Goal: Task Accomplishment & Management: Use online tool/utility

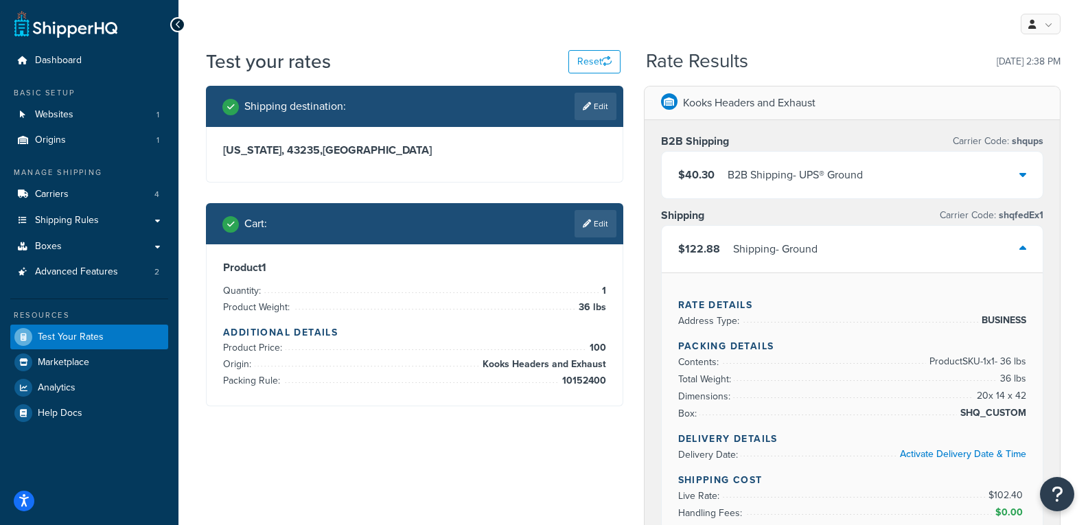
click at [488, 36] on div "My Profile Billing Global Settings Contact Us Logout" at bounding box center [633, 24] width 910 height 48
click at [86, 284] on link "Advanced Features 2" at bounding box center [89, 271] width 158 height 25
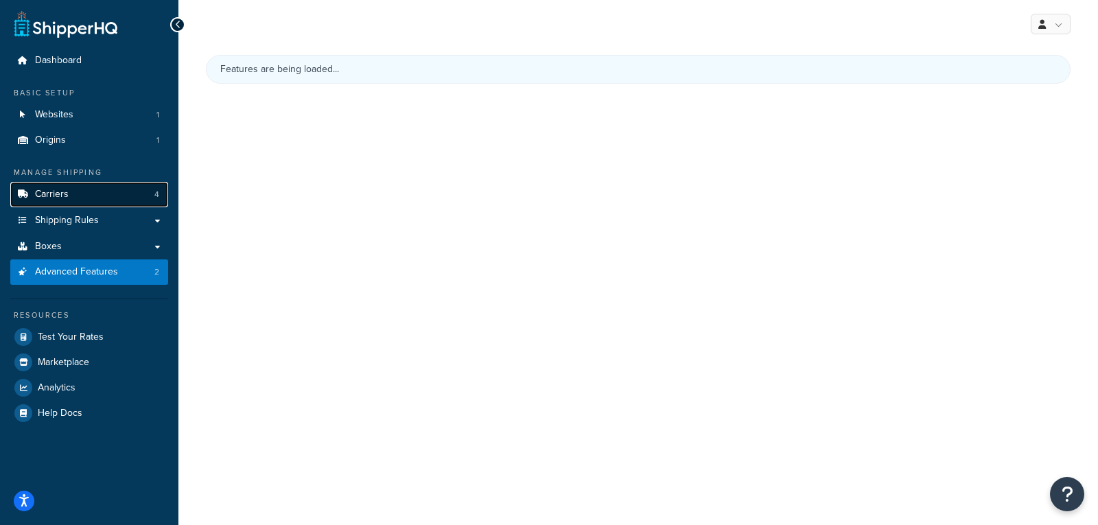
click at [49, 203] on link "Carriers 4" at bounding box center [89, 194] width 158 height 25
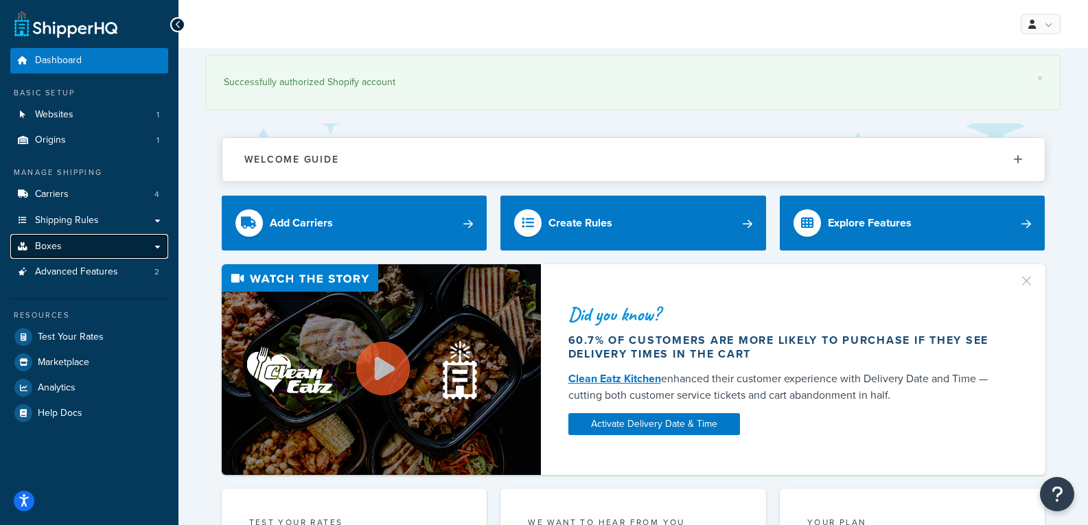
click at [68, 254] on link "Boxes" at bounding box center [89, 246] width 158 height 25
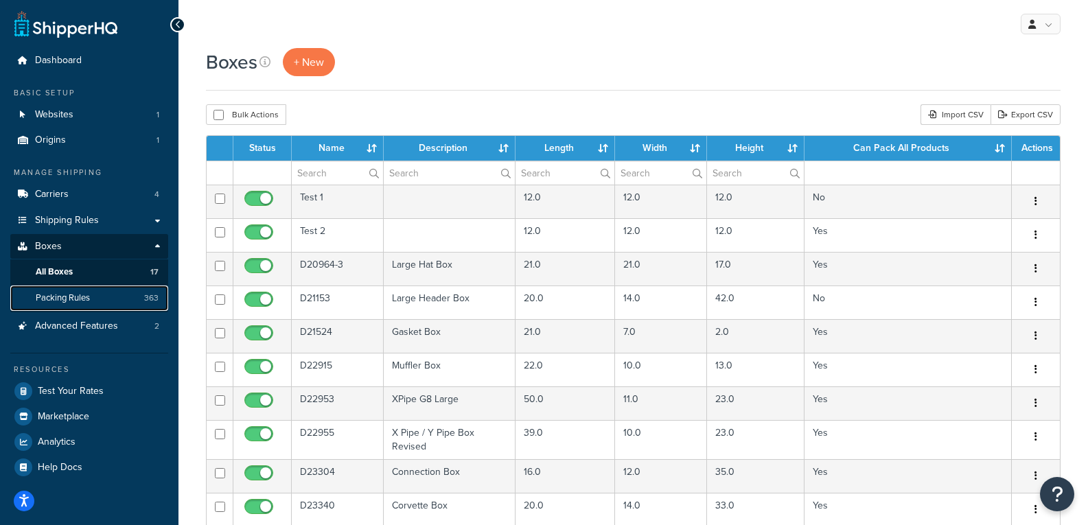
click at [126, 303] on link "Packing Rules 363" at bounding box center [89, 298] width 158 height 25
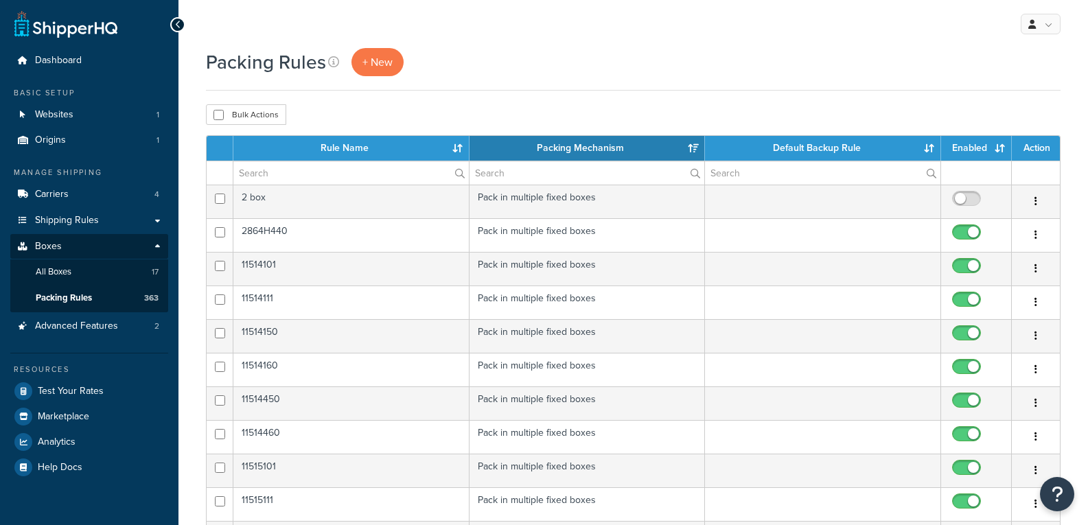
select select "15"
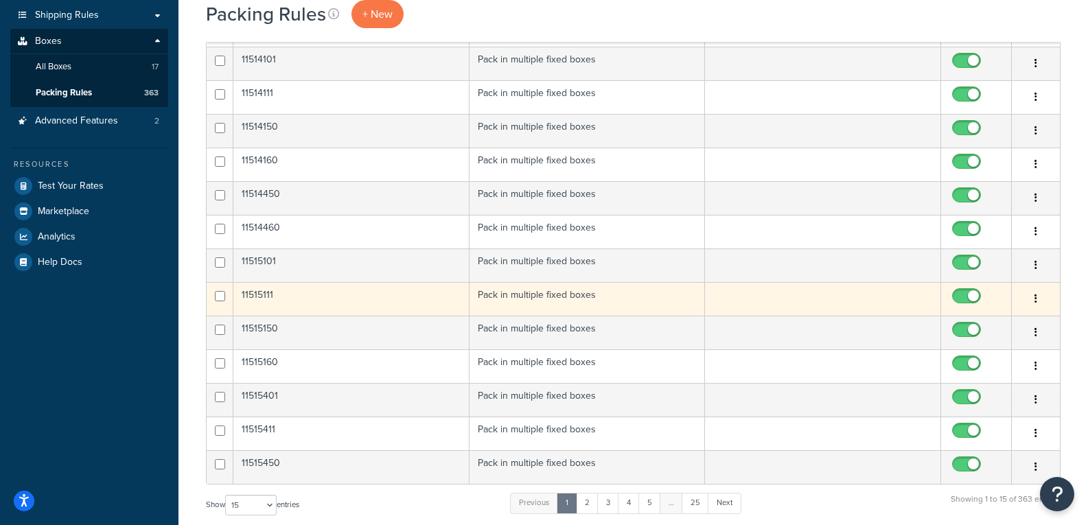
scroll to position [206, 0]
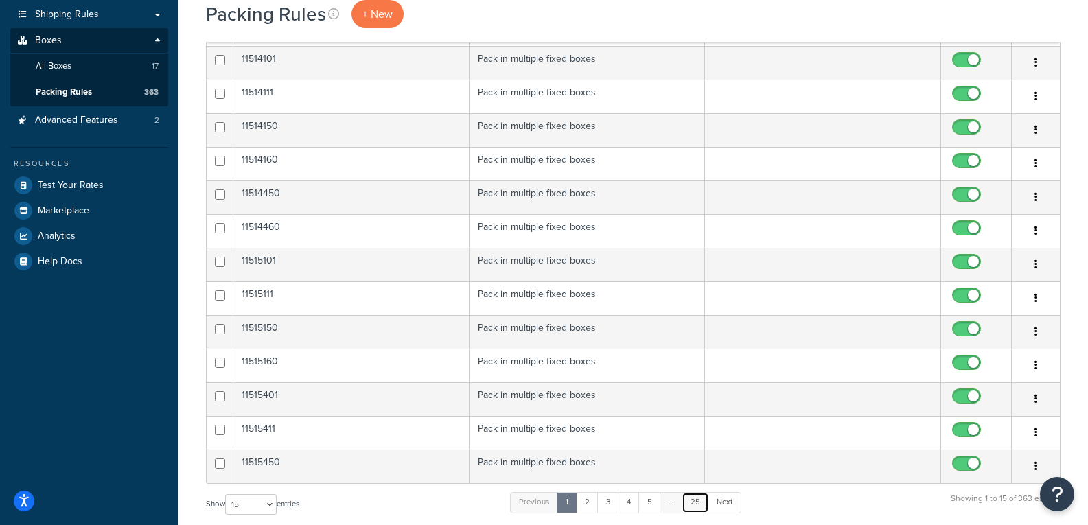
click at [695, 502] on link "25" at bounding box center [695, 502] width 27 height 21
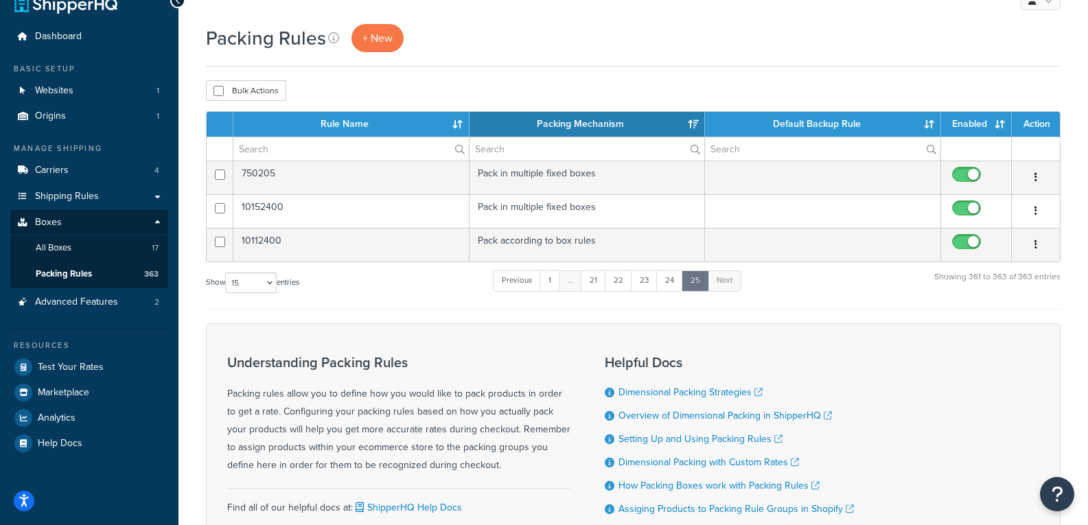
scroll to position [3, 0]
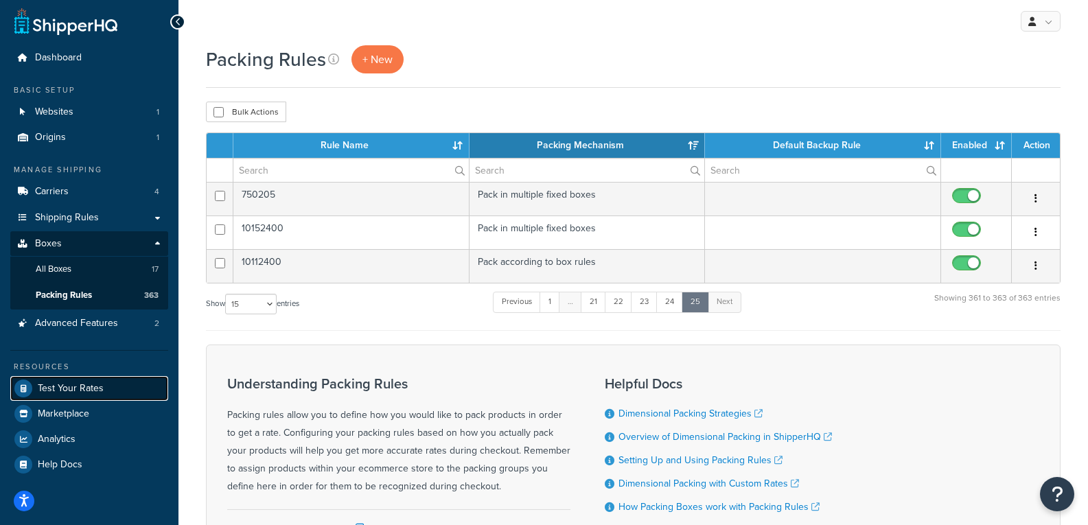
click at [88, 389] on span "Test Your Rates" at bounding box center [71, 389] width 66 height 12
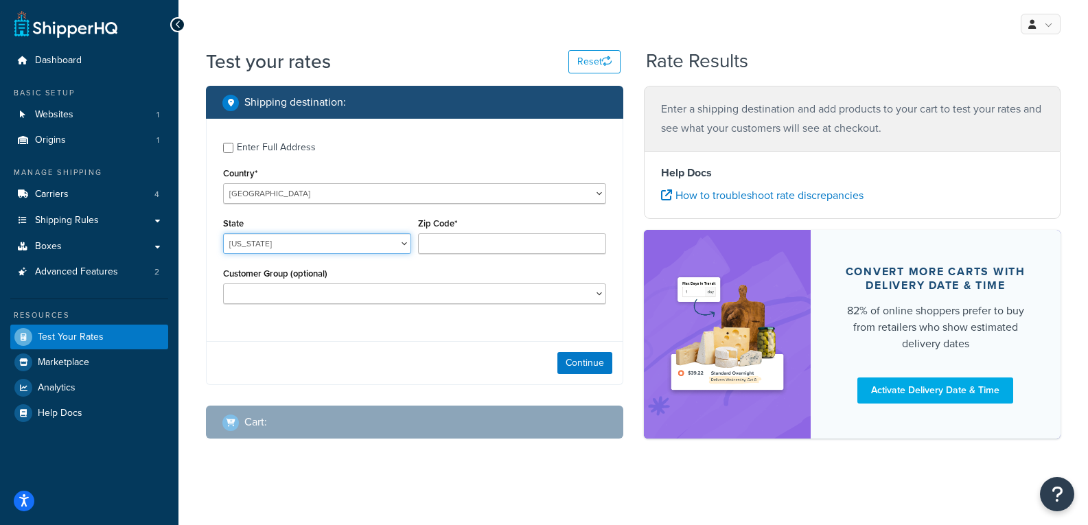
click at [347, 244] on select "[US_STATE] [US_STATE] [US_STATE] [US_STATE] [US_STATE] Armed Forces Americas Ar…" at bounding box center [317, 243] width 188 height 21
select select "OH"
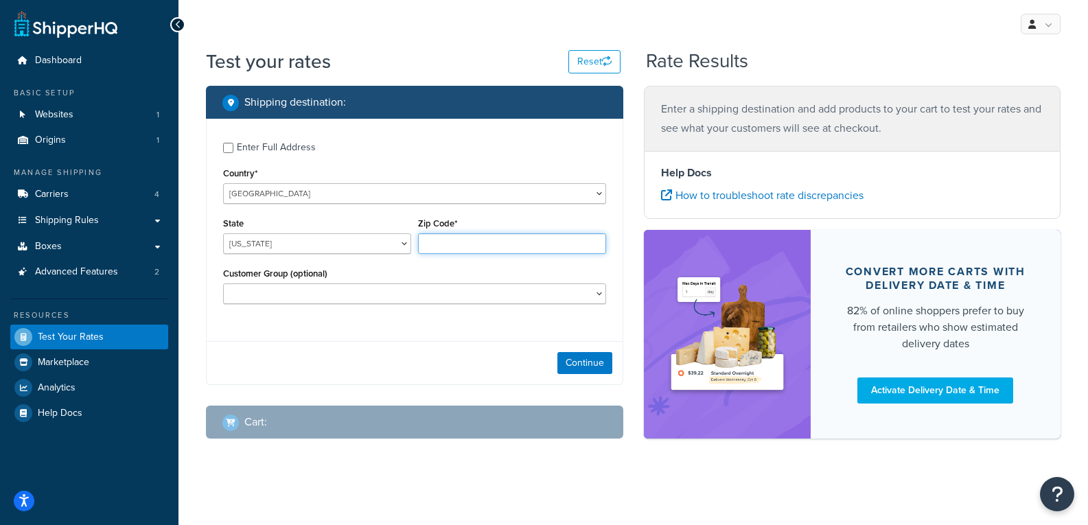
click at [465, 234] on input "Zip Code*" at bounding box center [512, 243] width 188 height 21
type input "43235"
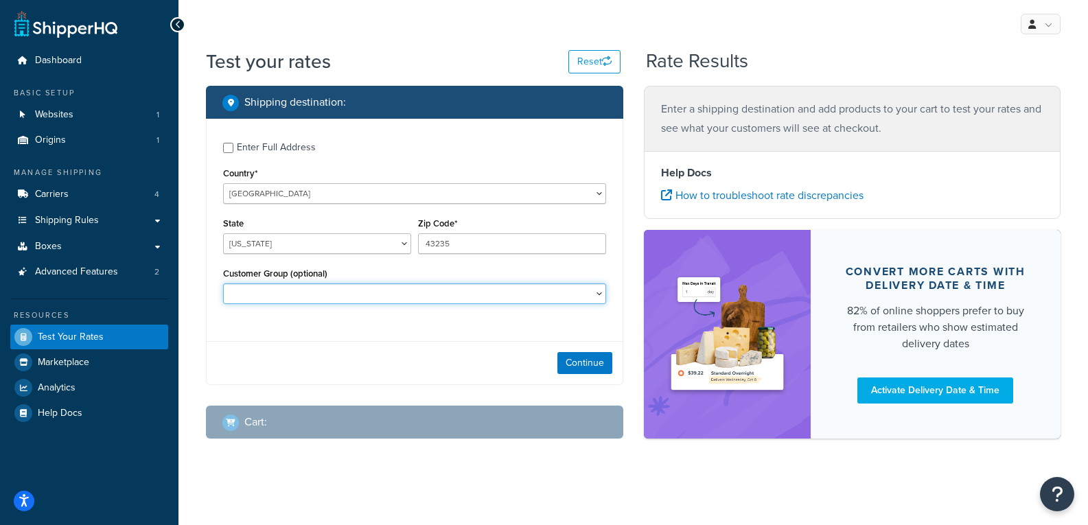
drag, startPoint x: 383, startPoint y: 301, endPoint x: 378, endPoint y: 293, distance: 9.9
click at [383, 301] on select "B2B Customer Test" at bounding box center [414, 294] width 383 height 21
click at [223, 284] on select "B2B Customer Test" at bounding box center [414, 294] width 383 height 21
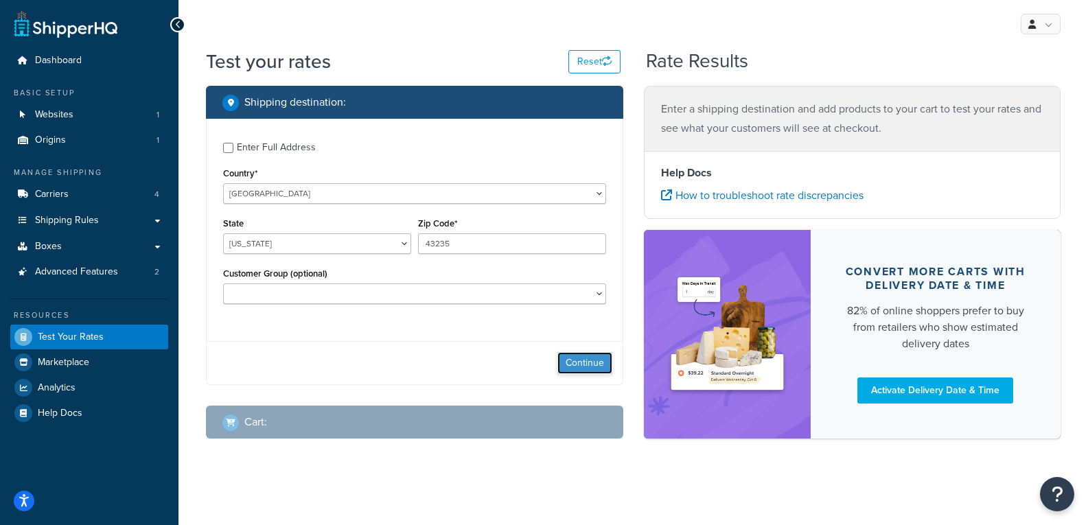
click at [586, 364] on button "Continue" at bounding box center [584, 363] width 55 height 22
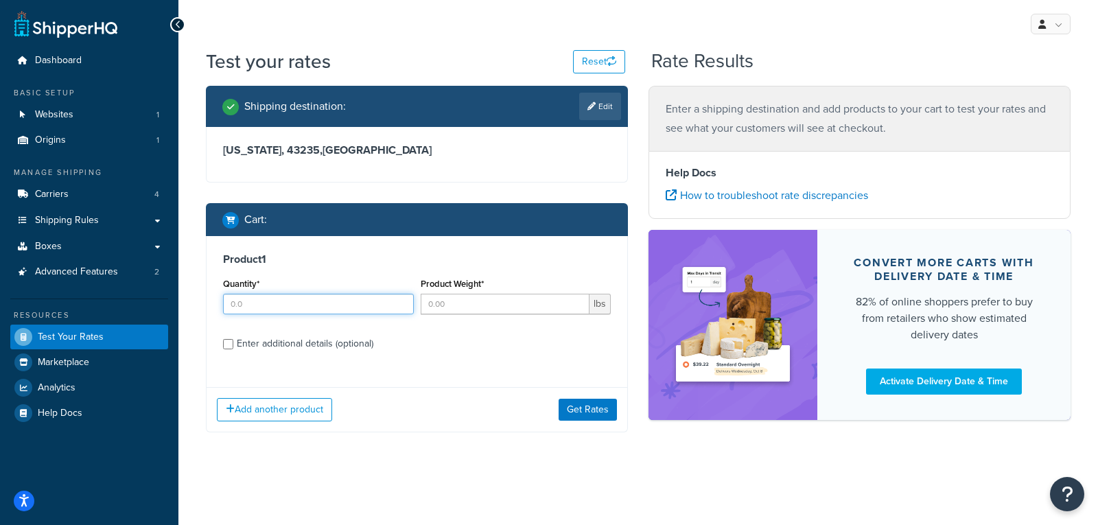
click at [367, 299] on input "Quantity*" at bounding box center [318, 304] width 191 height 21
type input "1"
click at [484, 310] on input "Product Weight*" at bounding box center [506, 304] width 170 height 21
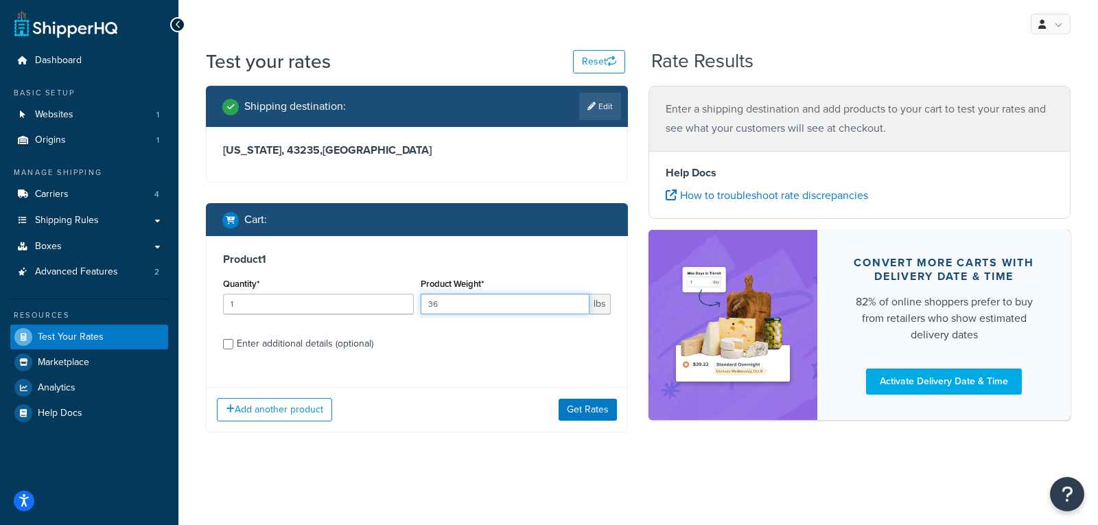
type input "36"
click at [233, 345] on div "Enter additional details (optional)" at bounding box center [417, 343] width 388 height 22
click at [230, 345] on input "Enter additional details (optional)" at bounding box center [228, 344] width 10 height 10
checkbox input "true"
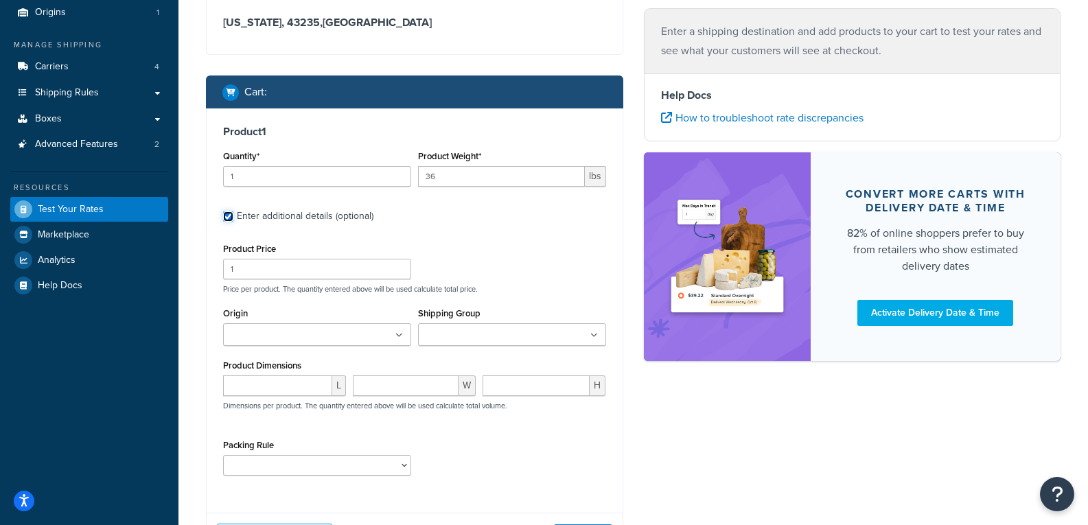
scroll to position [148, 0]
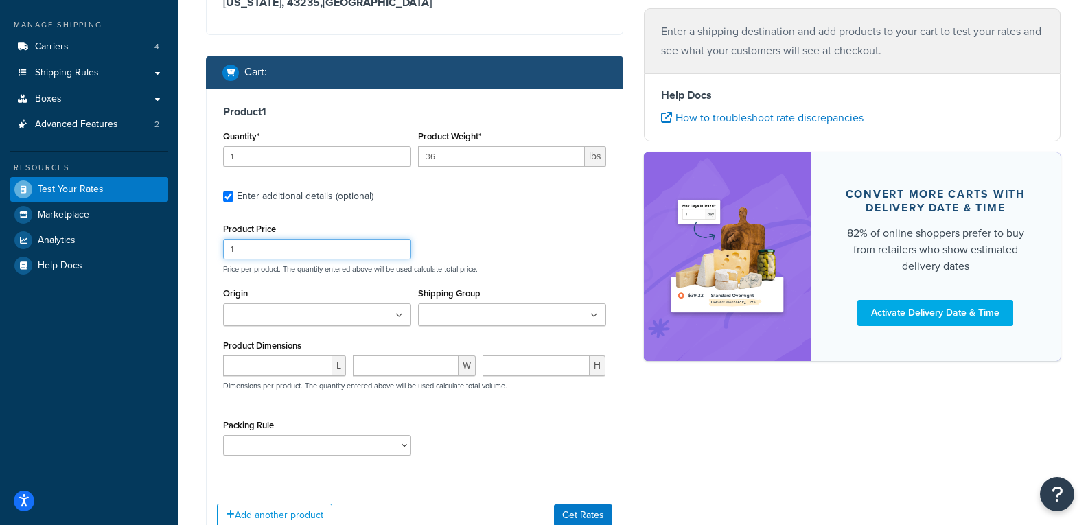
drag, startPoint x: 305, startPoint y: 249, endPoint x: -20, endPoint y: 218, distance: 326.2
click at [0, 218] on html "Accessibility Screen-Reader Guide, Feedback, and Issue Reporting | New window S…" at bounding box center [544, 239] width 1088 height 775
type input "100"
click at [355, 307] on ul at bounding box center [317, 314] width 188 height 23
drag, startPoint x: 323, startPoint y: 338, endPoint x: 357, endPoint y: 392, distance: 63.6
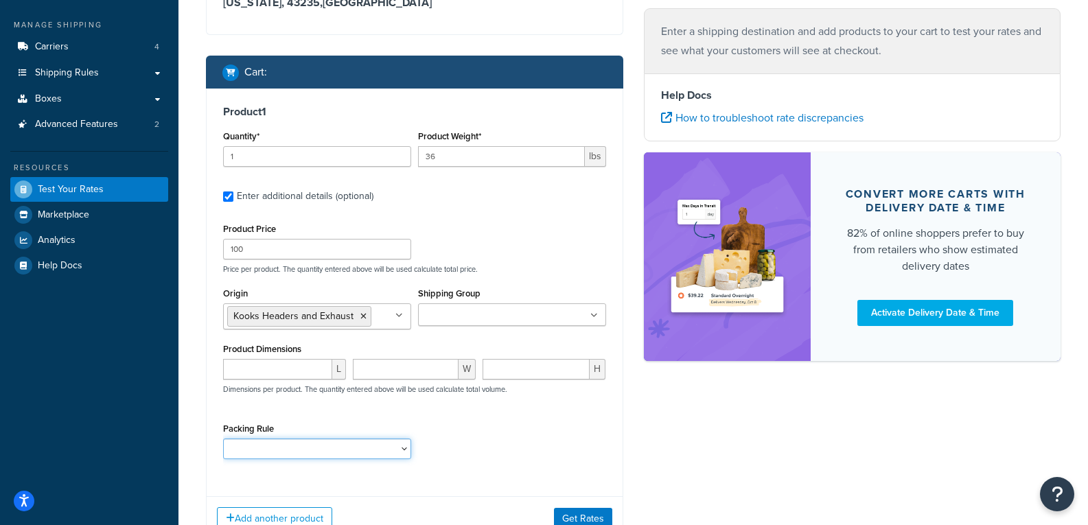
click at [400, 450] on select "10112400 10152400 1121H020 1121H021 1121H030 1121H031 1121H220 1121H230 1122H02…" at bounding box center [317, 449] width 188 height 21
select select "87686"
click at [223, 439] on select "10112400 10152400 1121H020 1121H021 1121H030 1121H031 1121H220 1121H230 1122H02…" at bounding box center [317, 449] width 188 height 21
click at [562, 509] on button "Get Rates" at bounding box center [583, 519] width 58 height 22
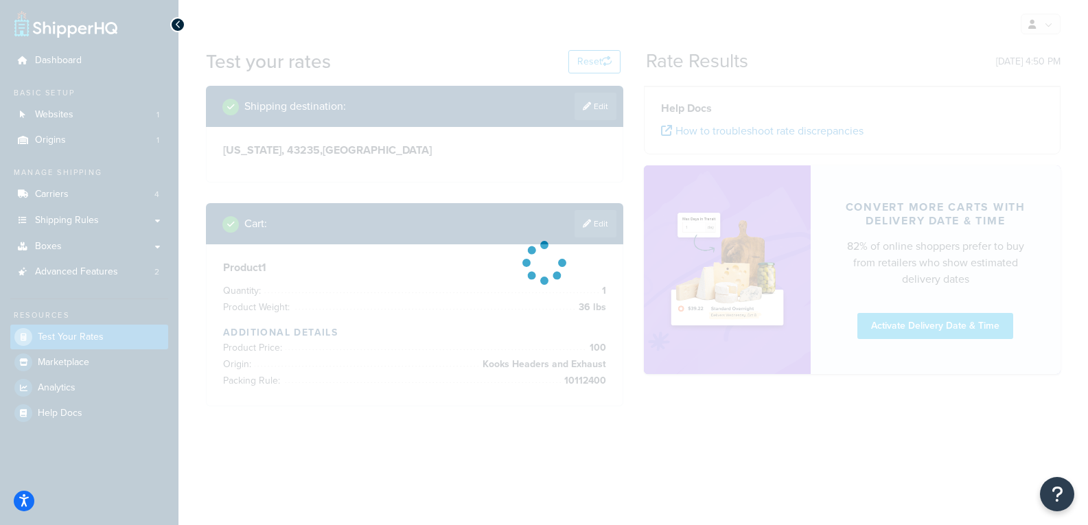
scroll to position [0, 0]
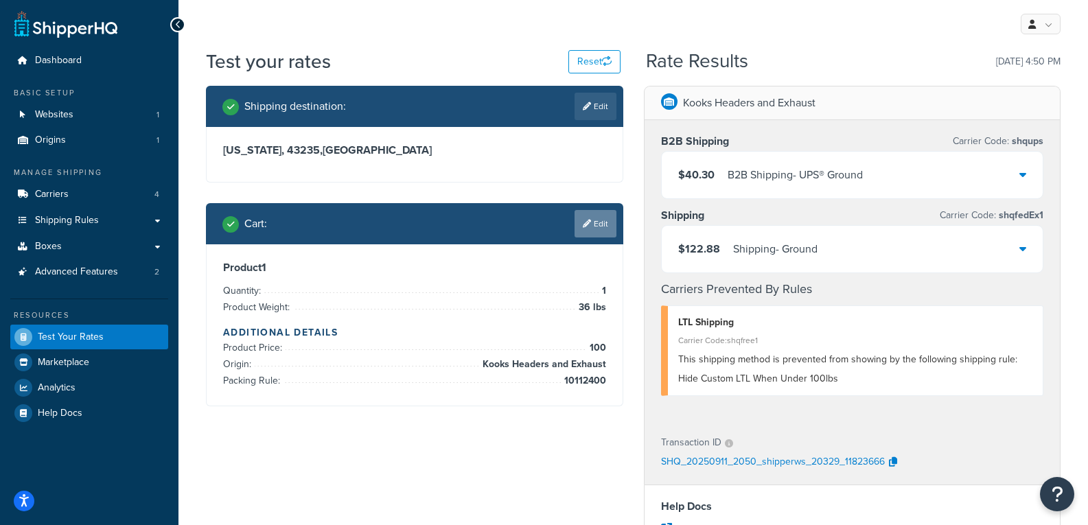
click at [603, 229] on link "Edit" at bounding box center [596, 223] width 42 height 27
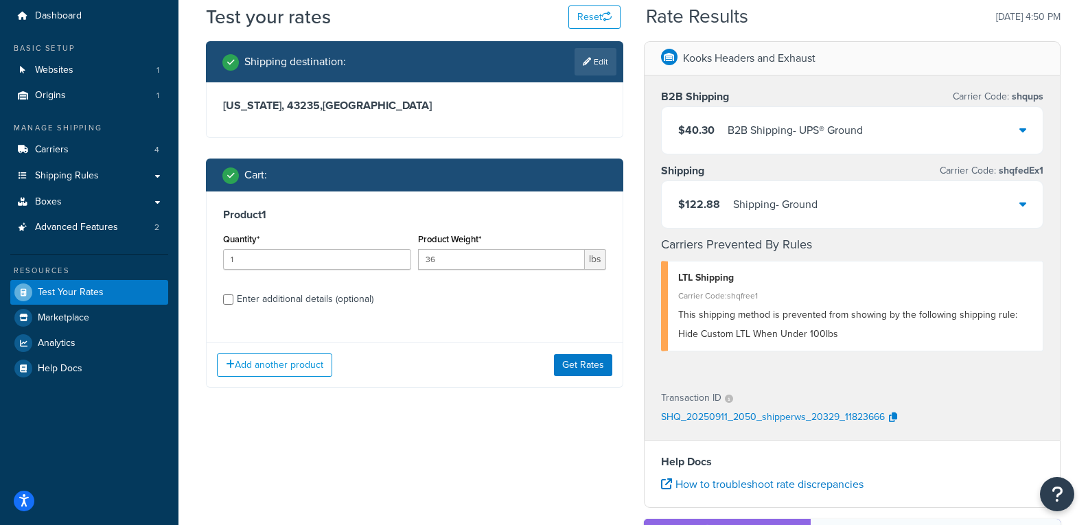
scroll to position [69, 0]
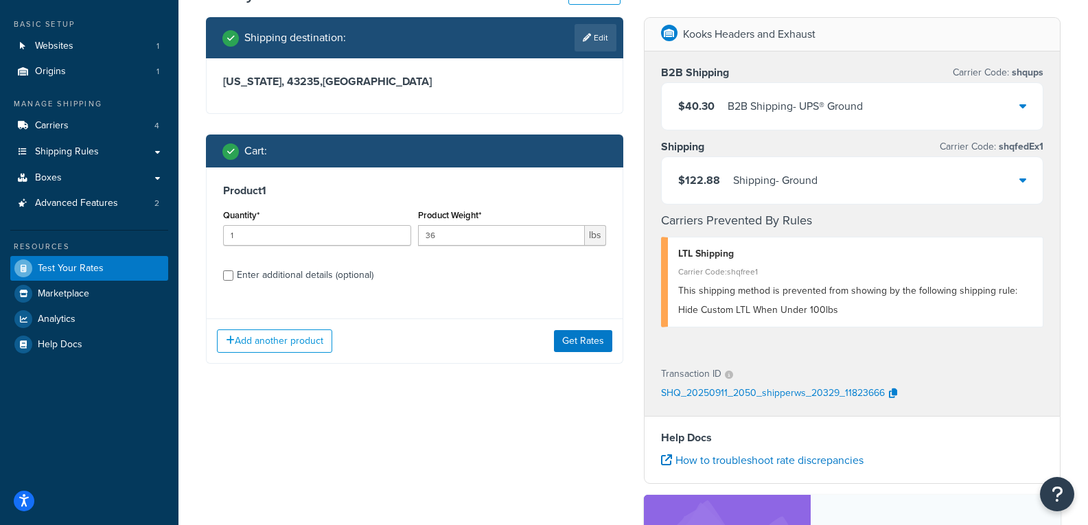
click at [289, 278] on div "Enter additional details (optional)" at bounding box center [305, 275] width 137 height 19
click at [233, 278] on input "Enter additional details (optional)" at bounding box center [228, 275] width 10 height 10
checkbox input "true"
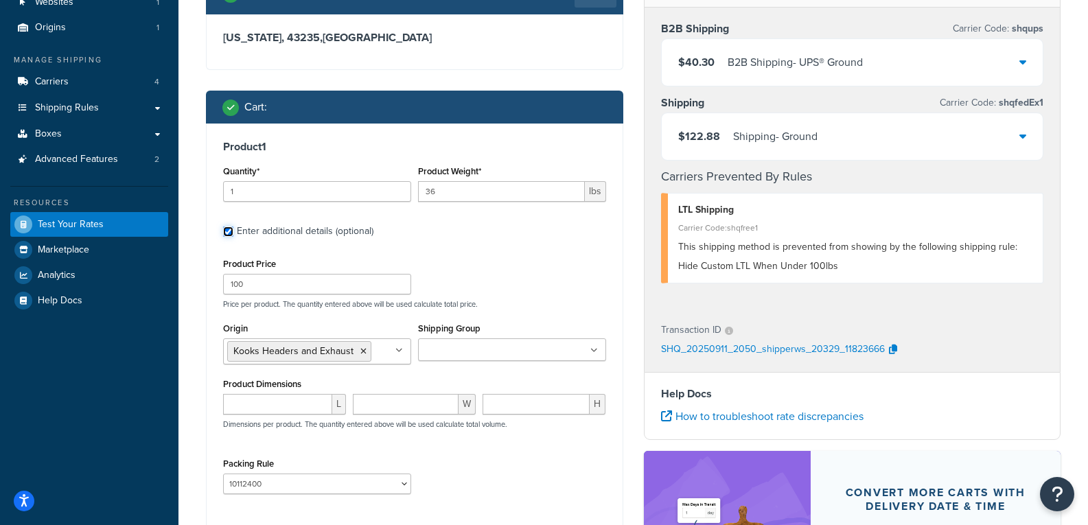
scroll to position [137, 0]
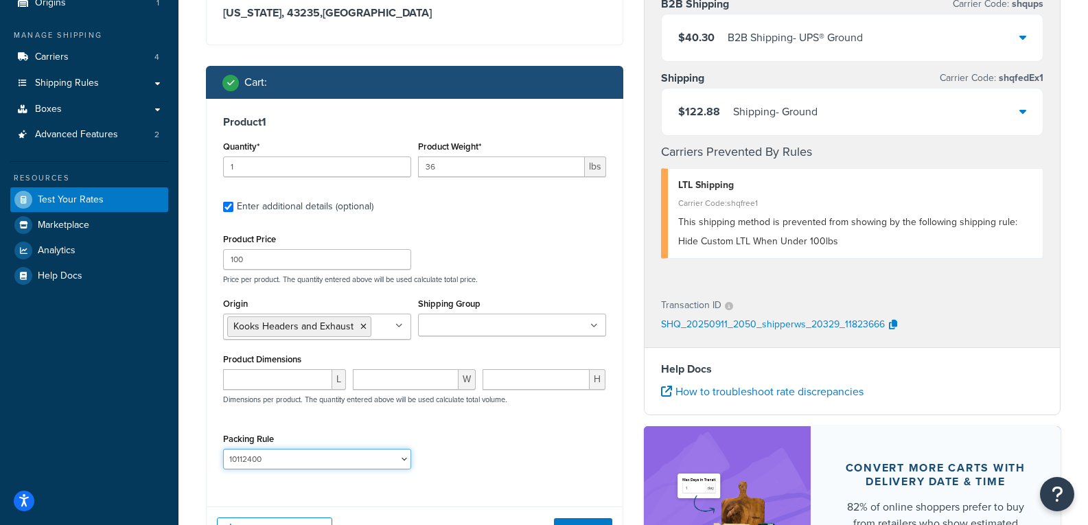
click at [408, 458] on select "10112400 10152400 1121H020 1121H021 1121H030 1121H031 1121H220 1121H230 1122H02…" at bounding box center [317, 459] width 188 height 21
select select "87734"
click at [223, 449] on select "10112400 10152400 1121H020 1121H021 1121H030 1121H031 1121H220 1121H230 1122H02…" at bounding box center [317, 459] width 188 height 21
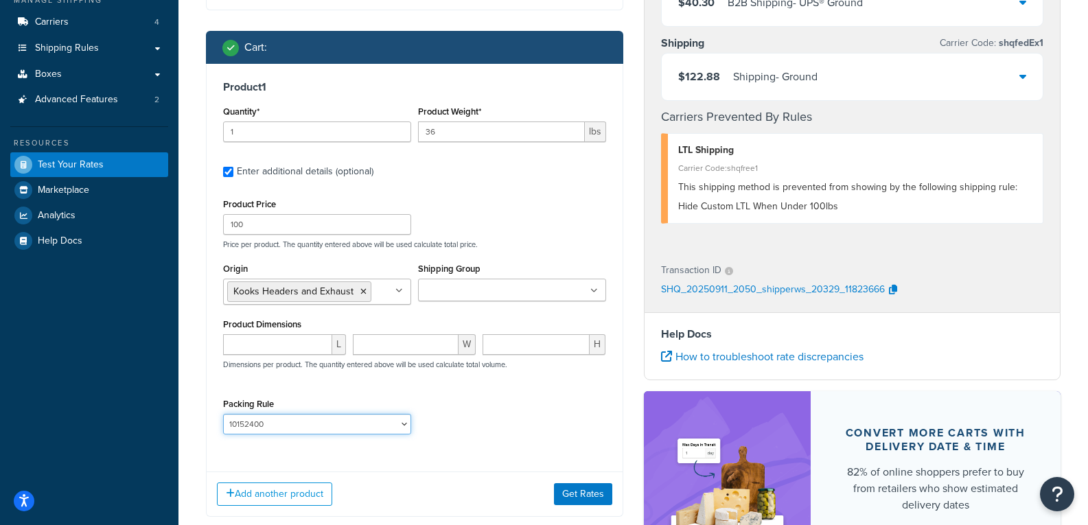
scroll to position [206, 0]
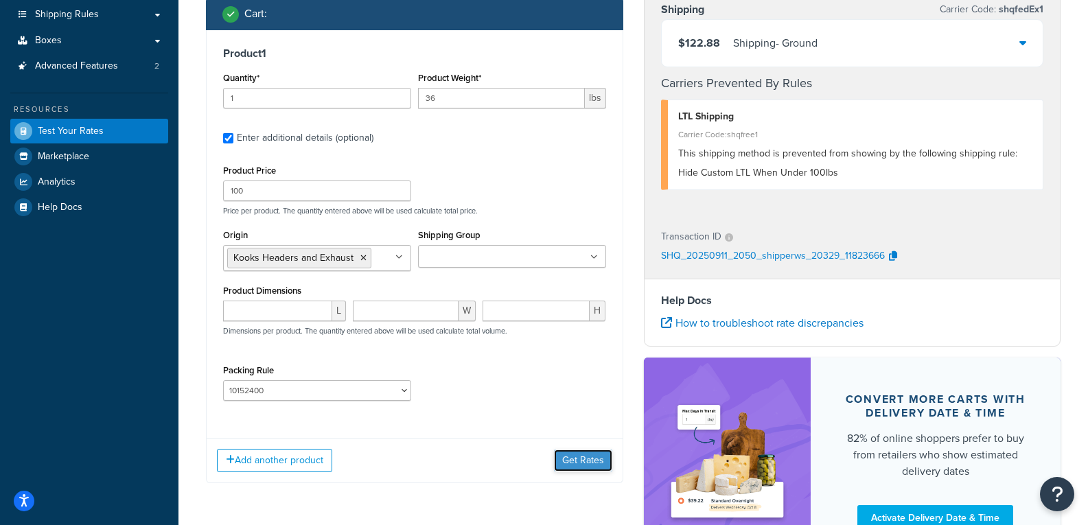
click at [597, 461] on button "Get Rates" at bounding box center [583, 461] width 58 height 22
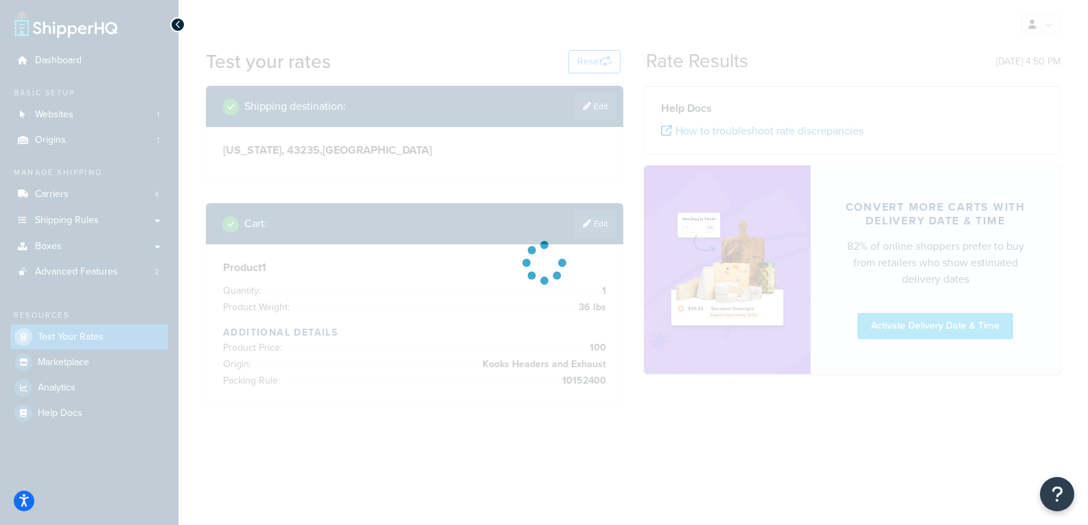
scroll to position [0, 0]
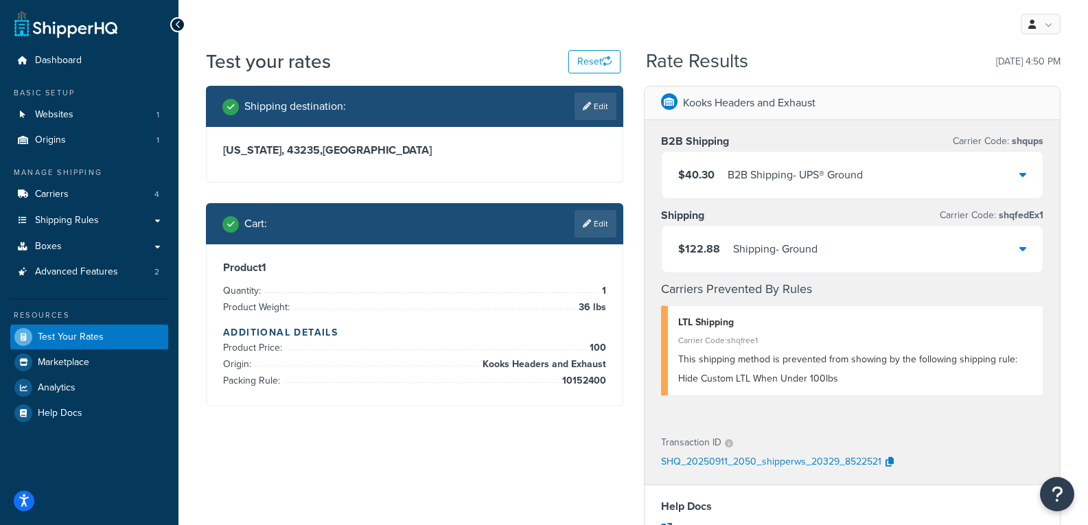
click at [855, 175] on div "B2B Shipping - UPS® Ground" at bounding box center [795, 174] width 135 height 19
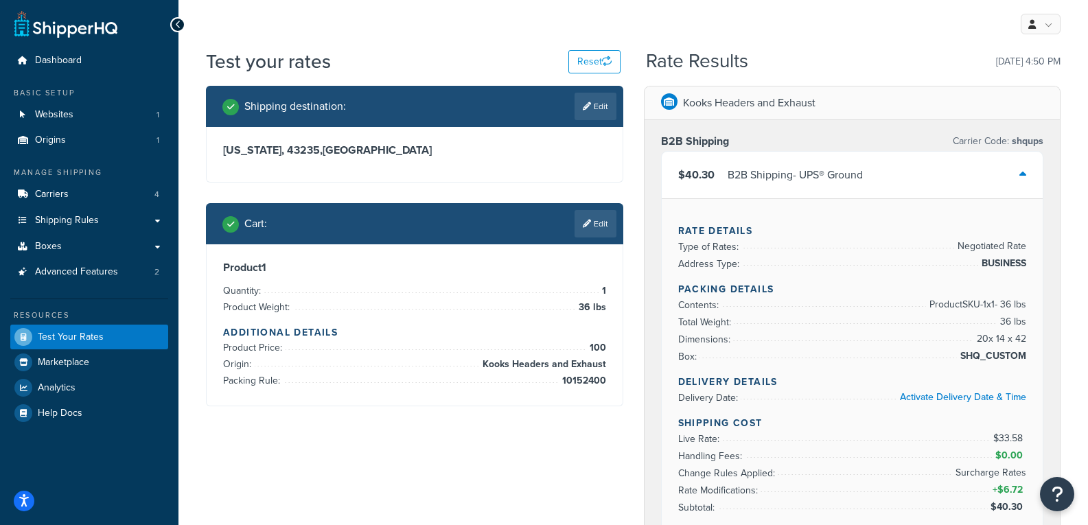
click at [855, 175] on div "B2B Shipping - UPS® Ground" at bounding box center [795, 174] width 135 height 19
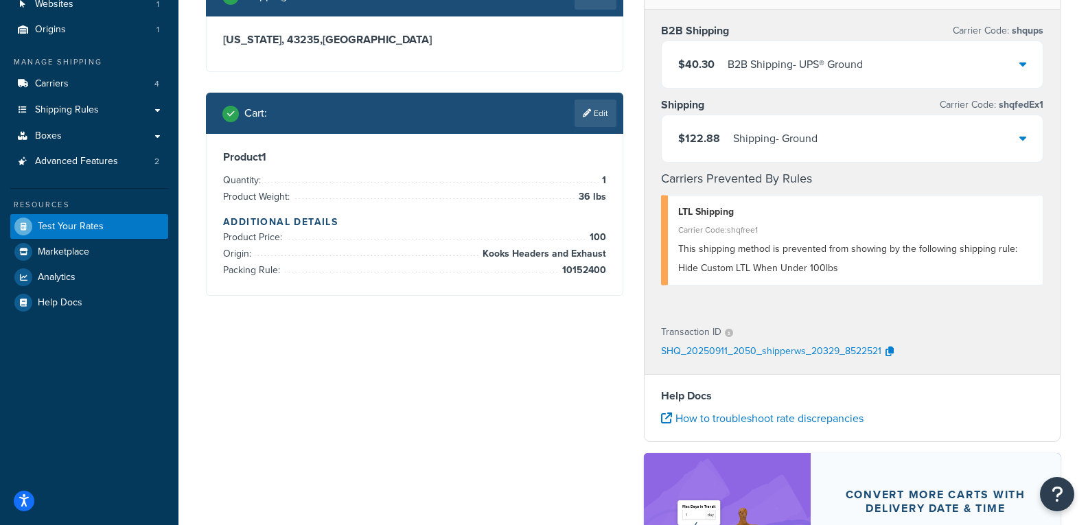
scroll to position [137, 0]
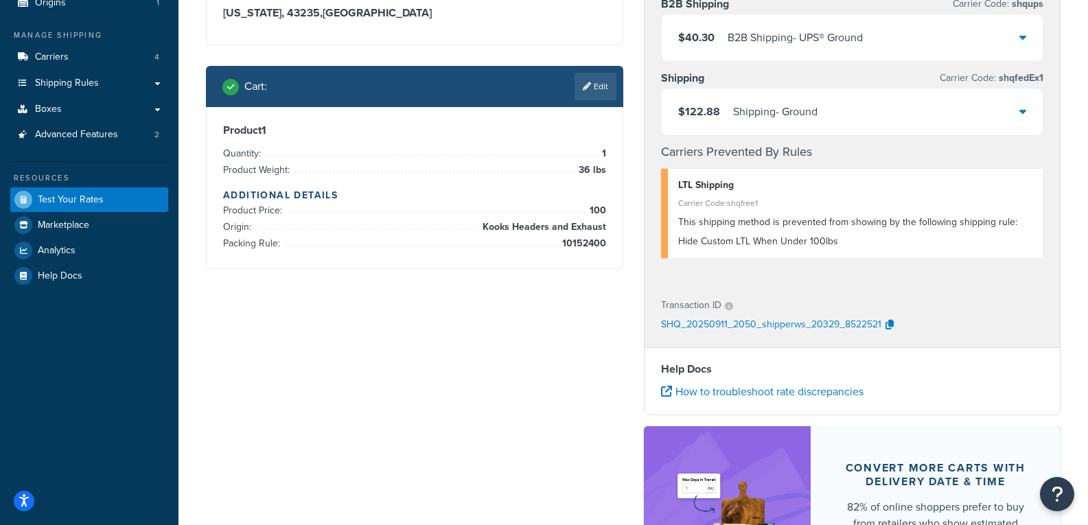
click at [810, 119] on div "Shipping - Ground" at bounding box center [775, 111] width 84 height 19
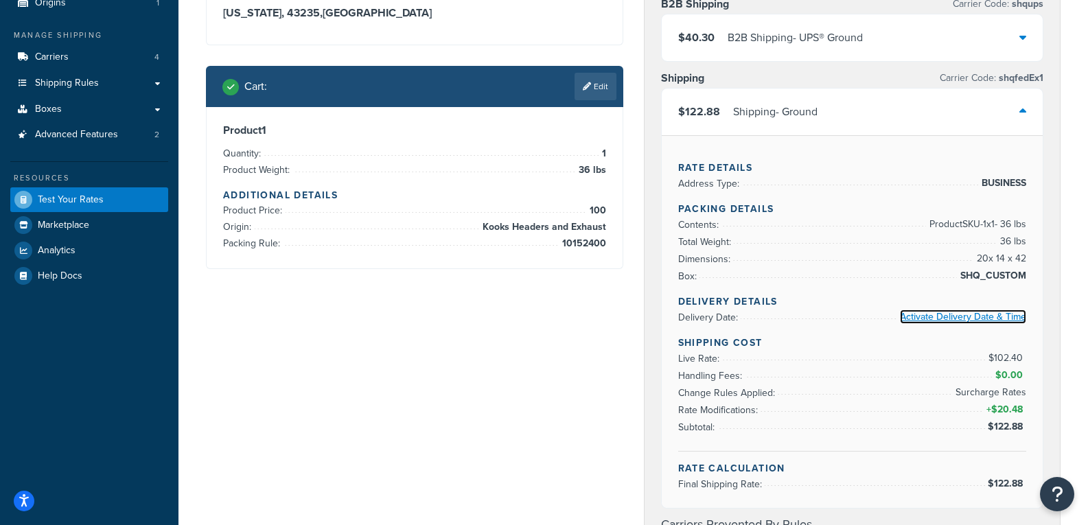
click at [978, 316] on link "Activate Delivery Date & Time" at bounding box center [963, 317] width 126 height 14
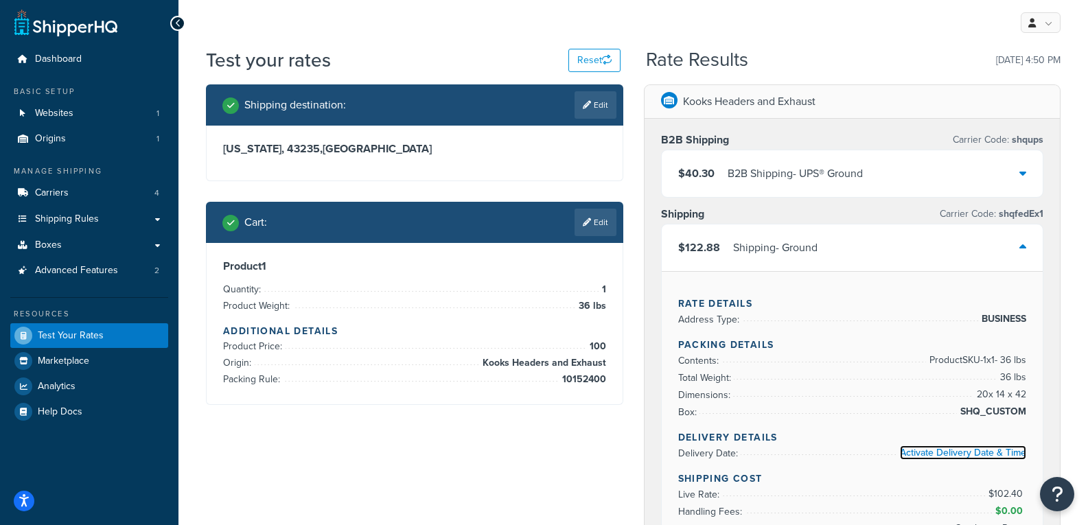
scroll to position [0, 0]
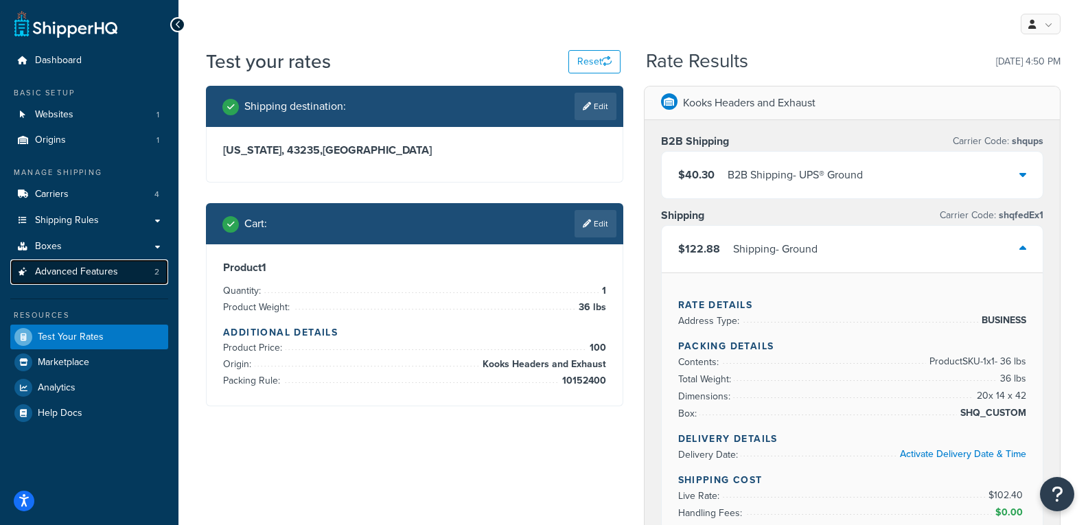
click at [76, 277] on span "Advanced Features" at bounding box center [76, 272] width 83 height 12
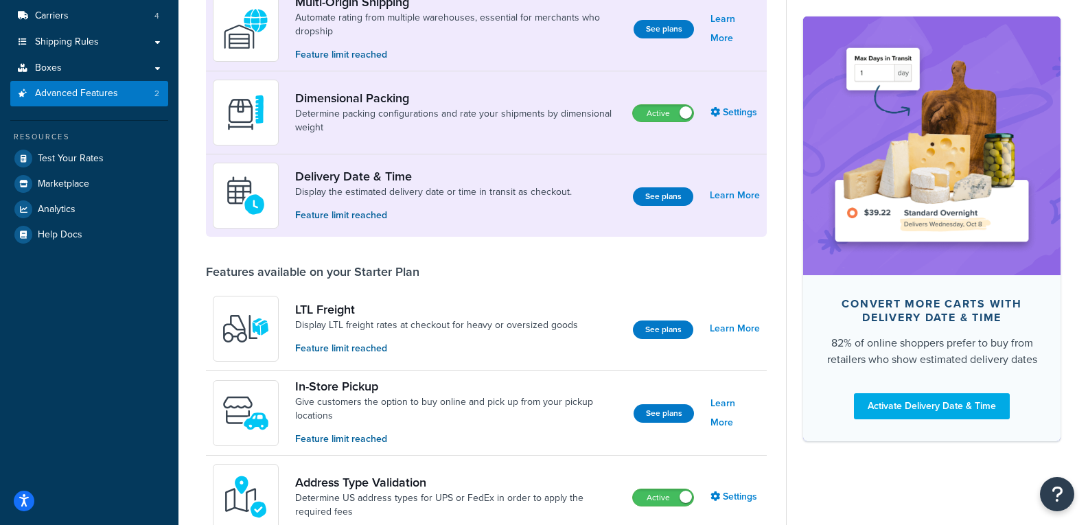
scroll to position [110, 0]
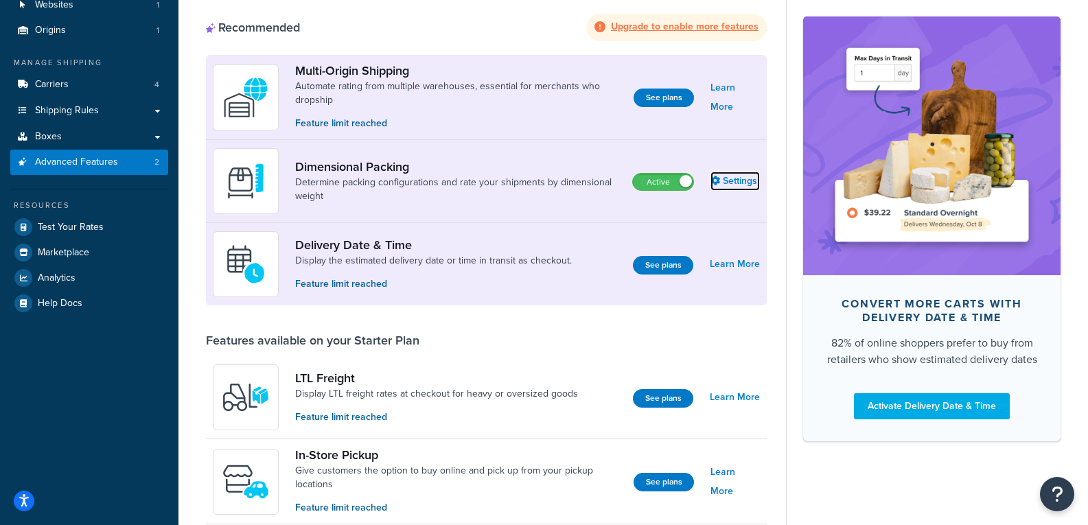
click at [737, 186] on link "Settings" at bounding box center [734, 181] width 49 height 19
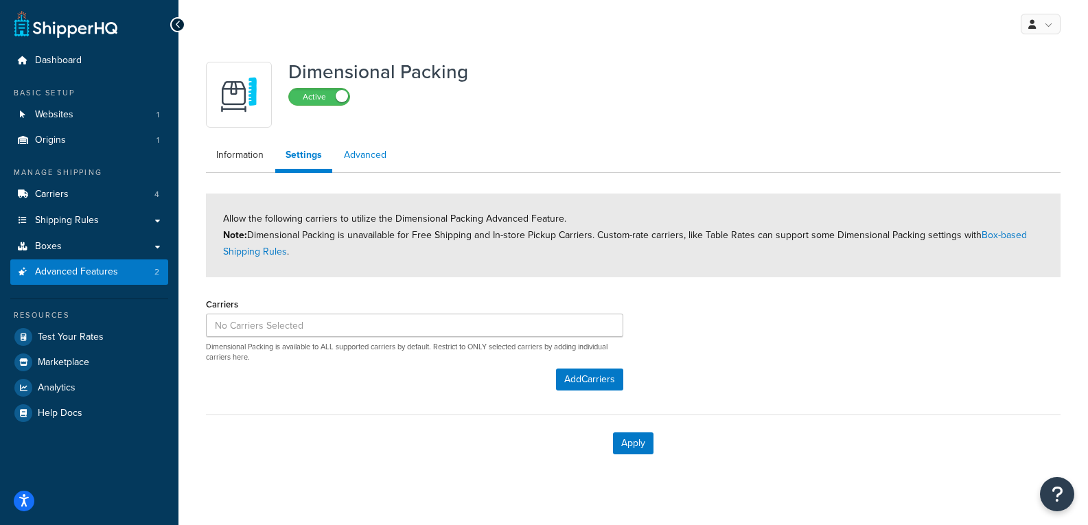
click at [365, 163] on link "Advanced" at bounding box center [365, 154] width 63 height 27
select select "false"
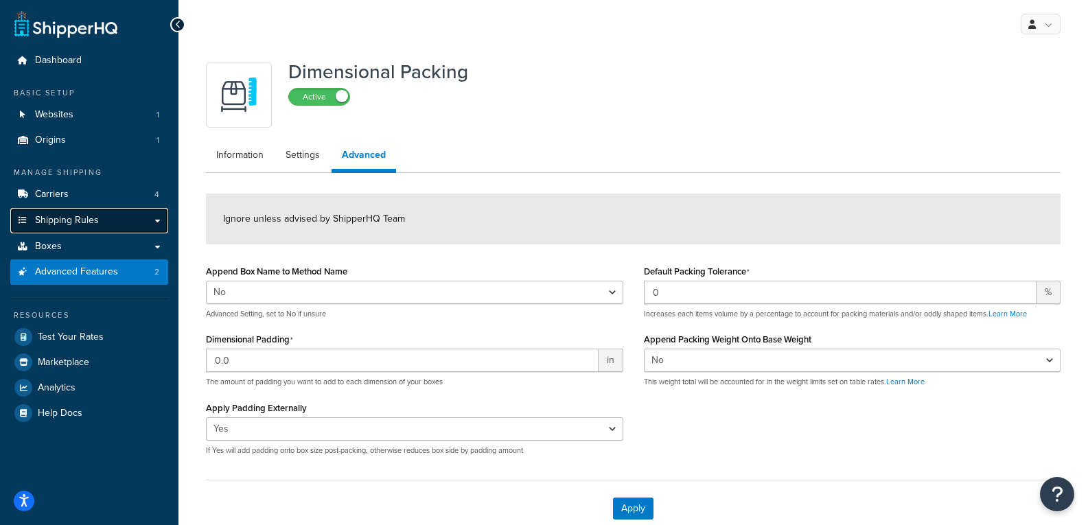
click at [161, 216] on link "Shipping Rules" at bounding box center [89, 220] width 158 height 25
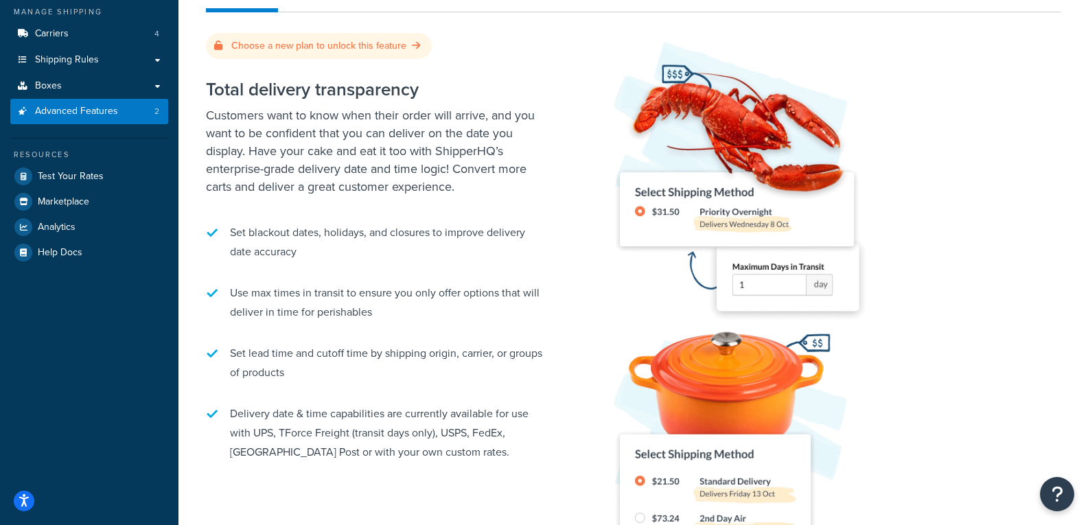
scroll to position [206, 0]
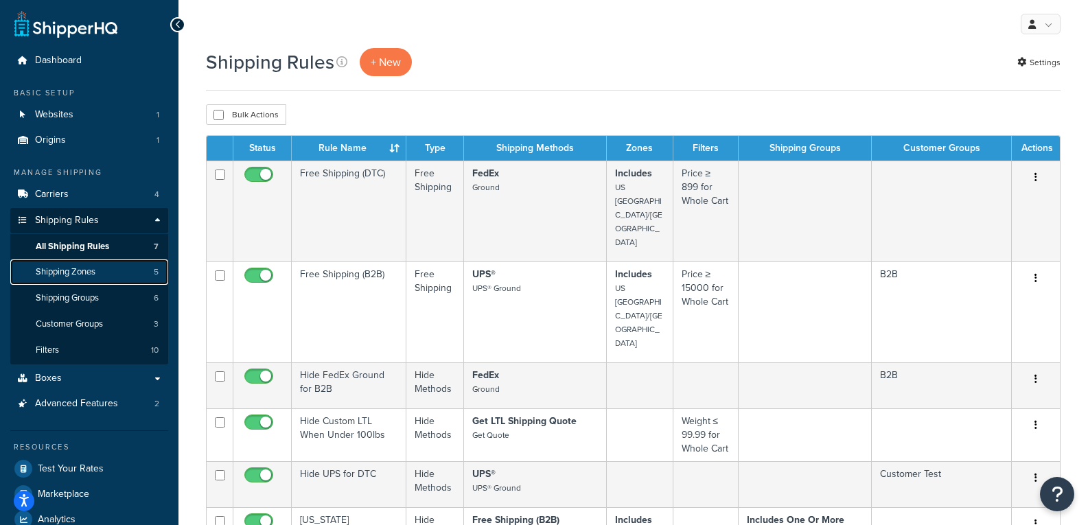
click at [120, 267] on link "Shipping Zones 5" at bounding box center [89, 271] width 158 height 25
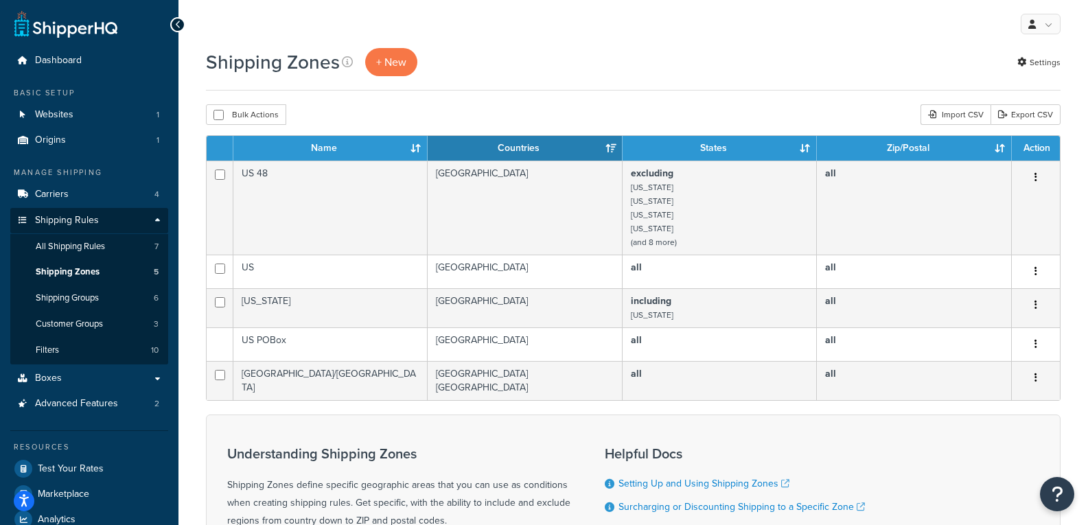
drag, startPoint x: 813, startPoint y: 36, endPoint x: 794, endPoint y: 70, distance: 39.3
click at [813, 36] on div "My Profile Billing Global Settings Contact Us Logout" at bounding box center [633, 24] width 910 height 48
